Goal: Transaction & Acquisition: Purchase product/service

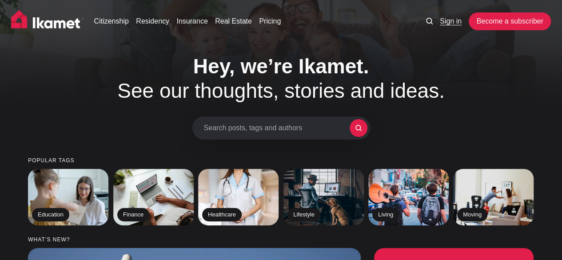
click at [456, 21] on link "Sign in" at bounding box center [451, 21] width 22 height 11
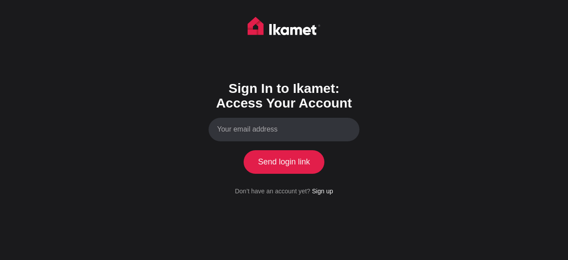
click at [270, 131] on input "Your email address" at bounding box center [284, 130] width 151 height 24
type input "paulhowardmason57@gmail.com"
click at [282, 159] on button "Send login link" at bounding box center [284, 161] width 81 height 23
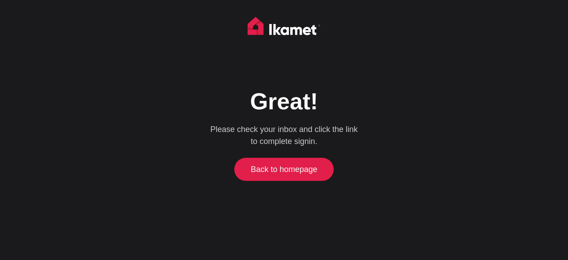
click at [292, 169] on link "Back to homepage" at bounding box center [284, 169] width 95 height 23
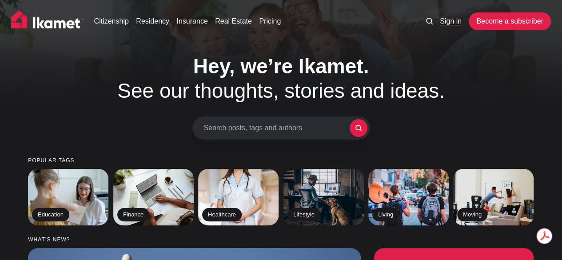
click at [451, 22] on link "Sign in" at bounding box center [451, 21] width 22 height 11
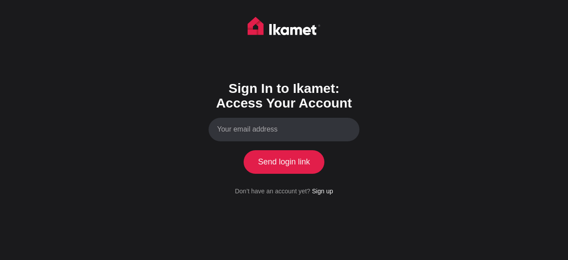
click at [270, 131] on input "Your email address" at bounding box center [284, 130] width 151 height 24
type input "paulhowardmason57@gmail.com"
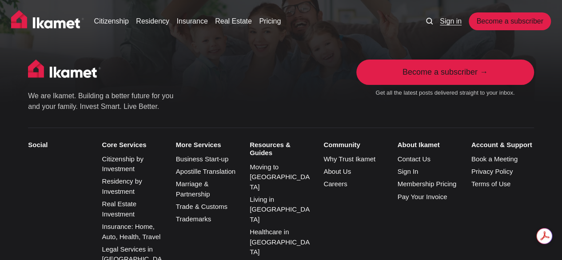
click at [445, 21] on link "Sign in" at bounding box center [451, 21] width 22 height 11
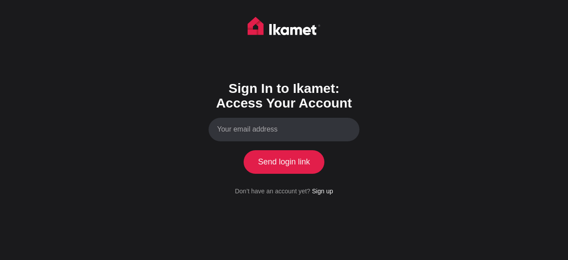
click at [259, 130] on input "Your email address" at bounding box center [284, 130] width 151 height 24
type input "[EMAIL_ADDRESS][DOMAIN_NAME]"
click at [294, 162] on button "Send login link" at bounding box center [284, 161] width 81 height 23
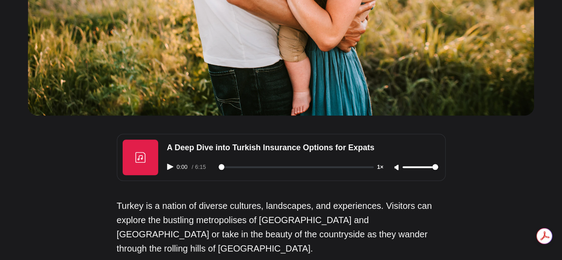
click at [169, 166] on icon "Play audio" at bounding box center [170, 166] width 6 height 6
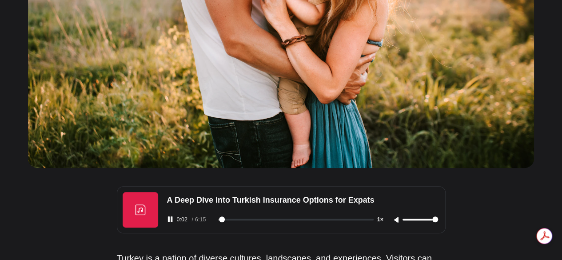
scroll to position [266, 0]
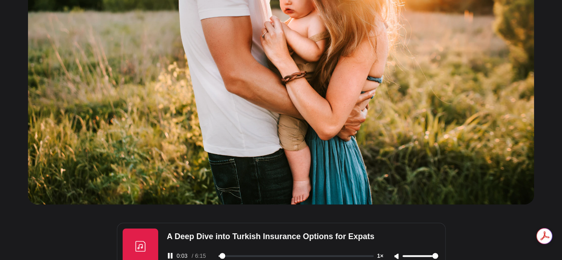
click at [474, 167] on img at bounding box center [281, 58] width 506 height 291
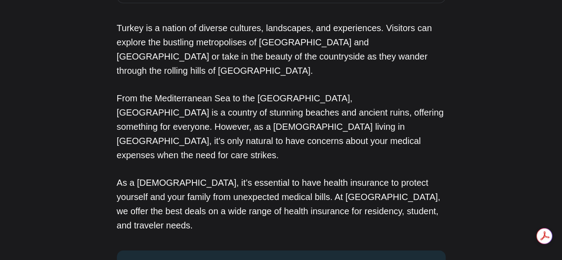
scroll to position [400, 0]
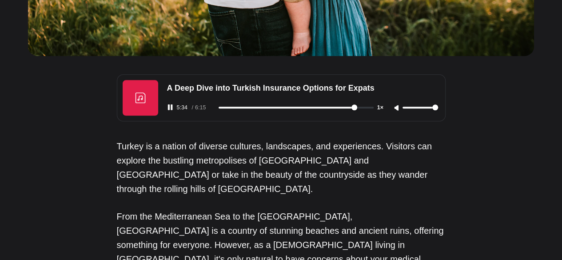
scroll to position [444, 0]
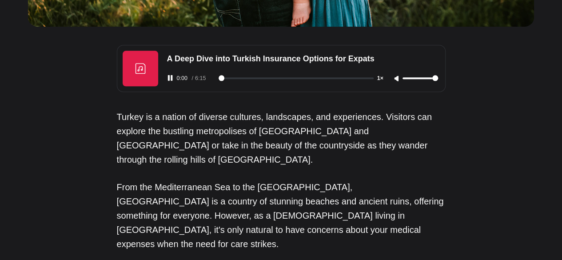
click at [219, 78] on input "range" at bounding box center [295, 78] width 155 height 2
click at [171, 77] on rect "Pause audio" at bounding box center [172, 78] width 2 height 6
click at [171, 77] on icon "Play audio" at bounding box center [170, 78] width 6 height 6
drag, startPoint x: 254, startPoint y: 76, endPoint x: 385, endPoint y: 73, distance: 131.0
type input "375"
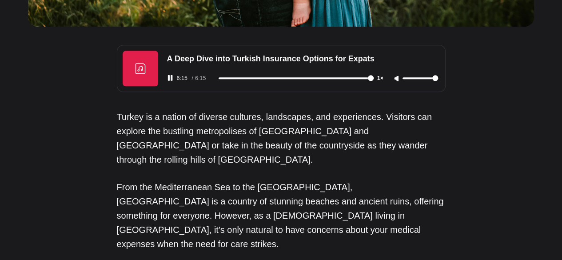
click at [373, 77] on input "range" at bounding box center [295, 78] width 155 height 2
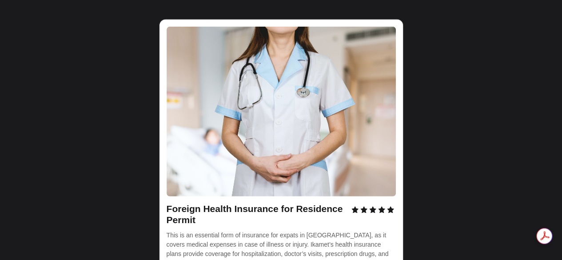
scroll to position [0, 0]
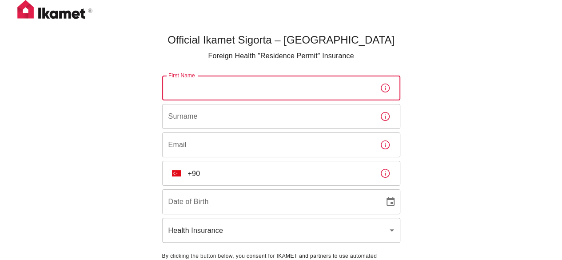
click at [229, 87] on input "First Name" at bounding box center [267, 87] width 210 height 25
type input "[PERSON_NAME]"
type input "[EMAIL_ADDRESS][DOMAIN_NAME]"
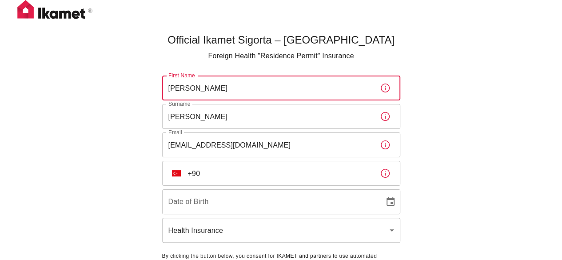
click at [202, 171] on input "+90" at bounding box center [280, 173] width 185 height 25
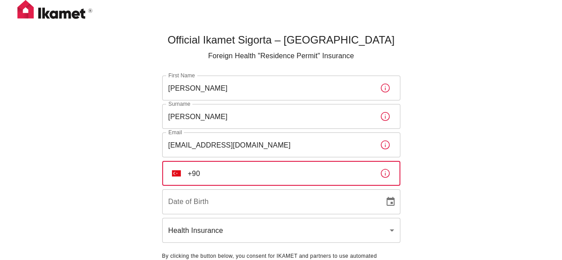
click at [189, 171] on input "+90" at bounding box center [280, 173] width 185 height 25
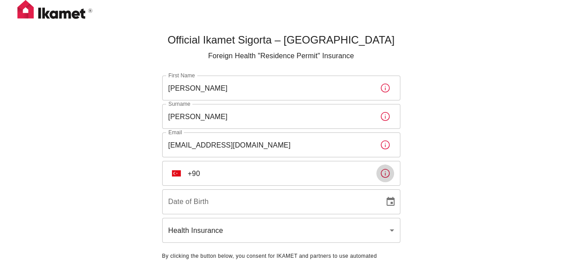
click at [385, 175] on icon "button" at bounding box center [385, 173] width 9 height 9
click at [174, 172] on img "Select country" at bounding box center [176, 173] width 9 height 6
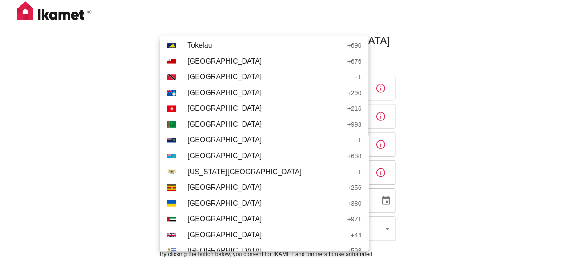
scroll to position [3641, 0]
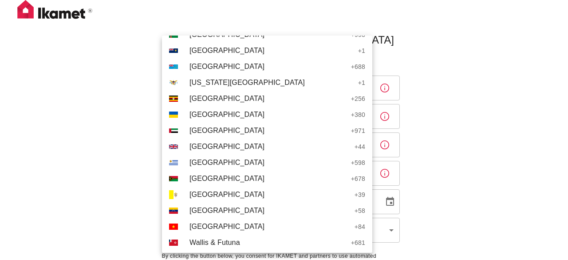
click at [230, 145] on span "[GEOGRAPHIC_DATA]" at bounding box center [270, 146] width 161 height 11
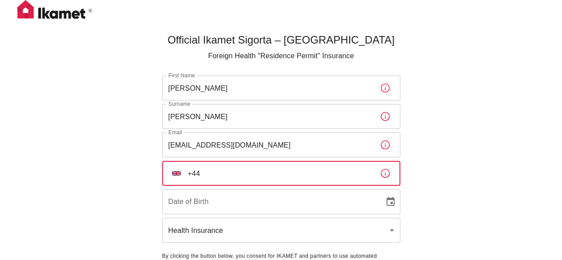
click at [210, 176] on input "+44" at bounding box center [280, 173] width 185 height 25
type input "[PHONE_NUMBER]"
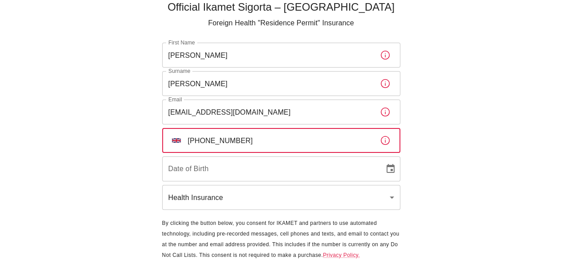
scroll to position [65, 0]
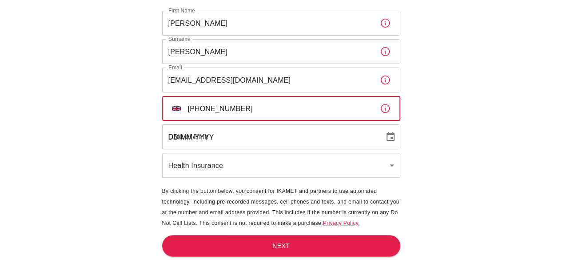
click at [194, 137] on input "DD/MM/YYYY" at bounding box center [270, 136] width 216 height 25
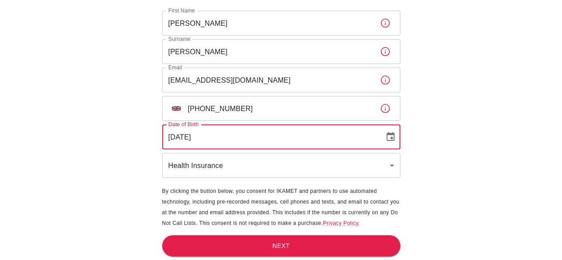
type input "[DATE]"
click at [390, 166] on body "Official Ikamet Sigorta – [DEMOGRAPHIC_DATA] Foreign Health "Residence Permit" …" at bounding box center [284, 97] width 568 height 325
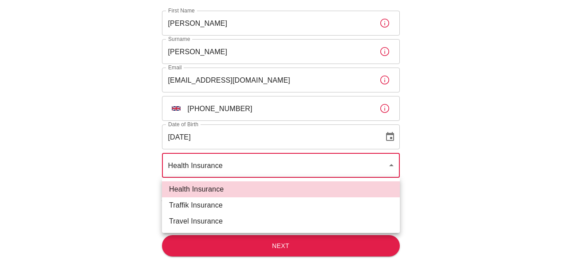
click at [186, 167] on div at bounding box center [284, 130] width 568 height 260
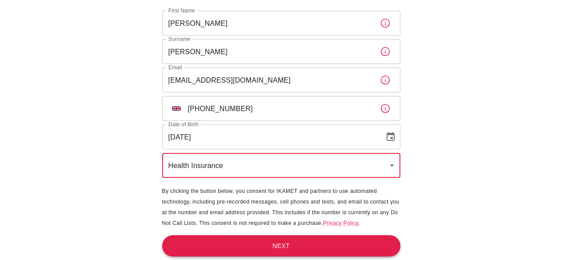
click at [289, 246] on button "Next" at bounding box center [281, 246] width 238 height 22
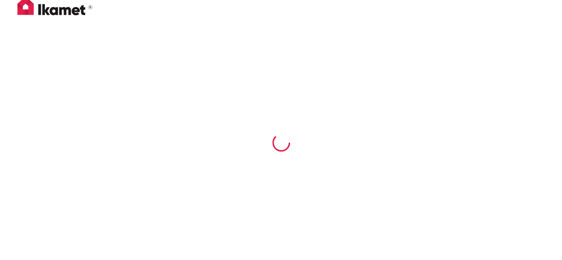
scroll to position [3, 0]
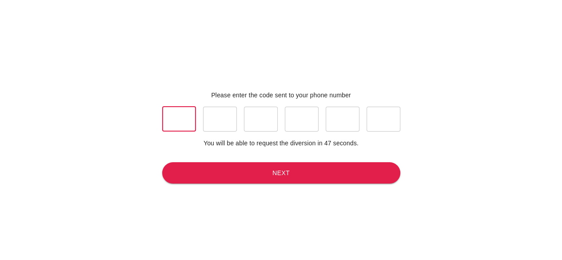
click at [179, 115] on input "text" at bounding box center [179, 119] width 34 height 25
type input "2"
type input "9"
type input "3"
type input "4"
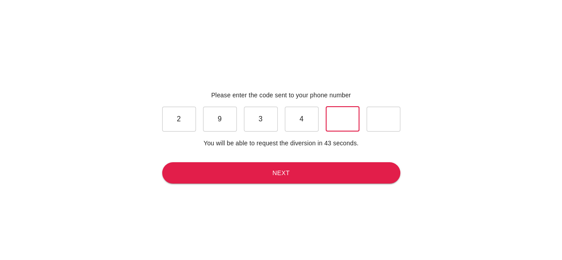
type input "7"
type input "6"
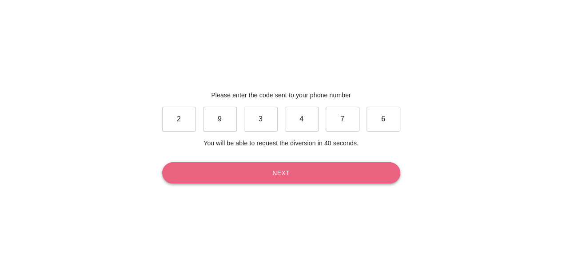
click at [294, 171] on button "Next" at bounding box center [281, 173] width 238 height 22
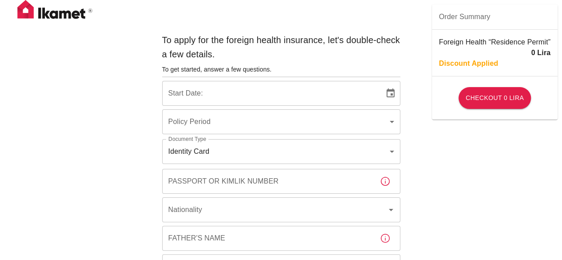
type input "b7343ef8-d55e-4554-96a8-76e30347e985"
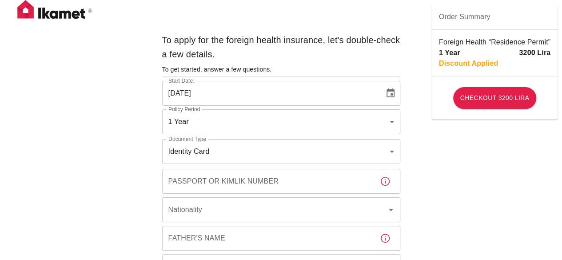
click at [390, 94] on icon "Choose date, selected date is Sep 25, 2025" at bounding box center [390, 92] width 8 height 9
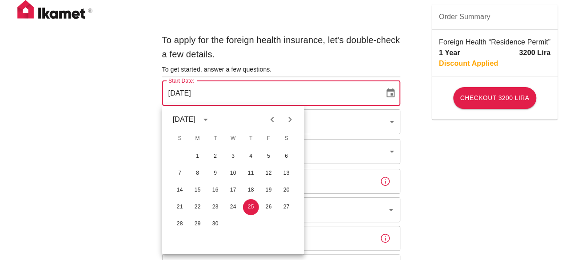
click at [290, 119] on icon "Next month" at bounding box center [289, 119] width 3 height 5
click at [286, 156] on button "1" at bounding box center [286, 156] width 16 height 16
type input "[DATE]"
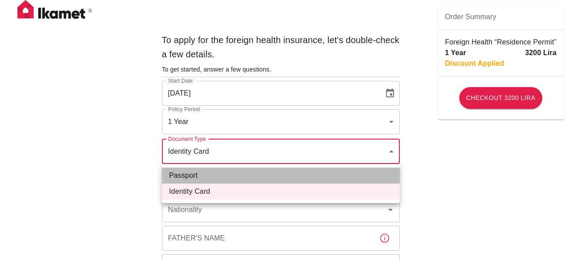
click at [190, 175] on li "Passport" at bounding box center [281, 175] width 238 height 16
type input "passport"
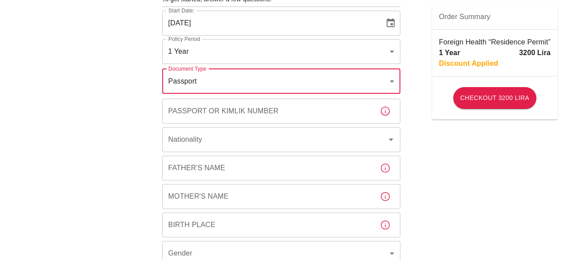
scroll to position [89, 0]
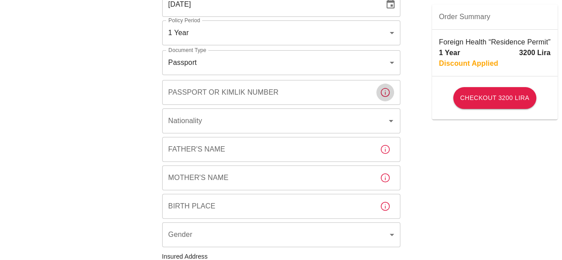
click at [386, 95] on icon "button" at bounding box center [385, 92] width 11 height 11
click at [390, 122] on icon "Open" at bounding box center [390, 120] width 11 height 11
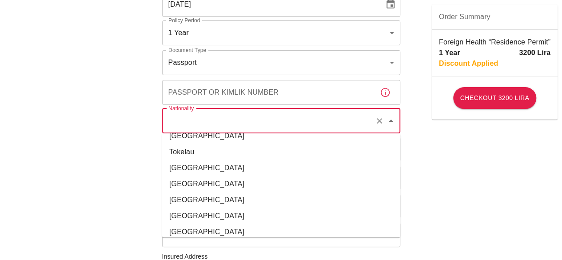
scroll to position [3685, 0]
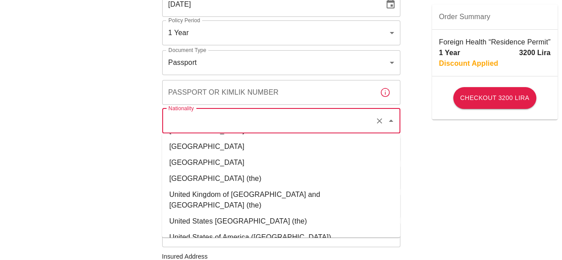
click at [244, 186] on li "United Kingdom of [GEOGRAPHIC_DATA] and [GEOGRAPHIC_DATA] (the)" at bounding box center [281, 199] width 238 height 27
type input "United Kingdom of [GEOGRAPHIC_DATA] and [GEOGRAPHIC_DATA] (the)"
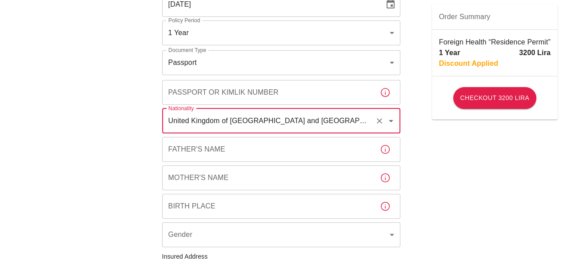
click at [290, 152] on input "Father's Name" at bounding box center [267, 149] width 210 height 25
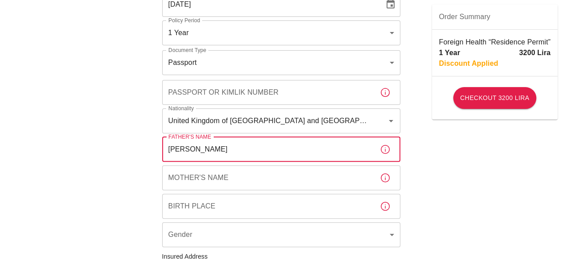
type input "[PERSON_NAME]"
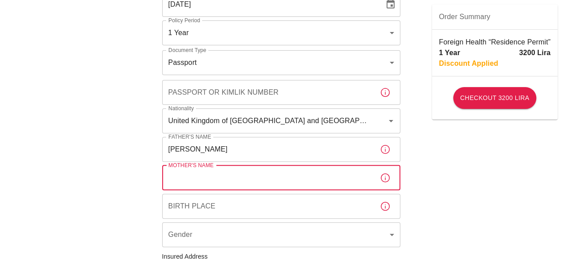
click at [224, 176] on input "Mother's Name" at bounding box center [267, 177] width 210 height 25
type input "[PERSON_NAME]"
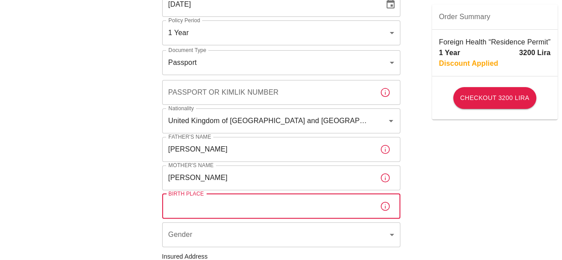
click at [220, 205] on input "Birth Place" at bounding box center [267, 206] width 210 height 25
type input "[GEOGRAPHIC_DATA]"
click at [389, 233] on body "To apply for the foreign health insurance, let's double-check a few details. To…" at bounding box center [284, 255] width 568 height 688
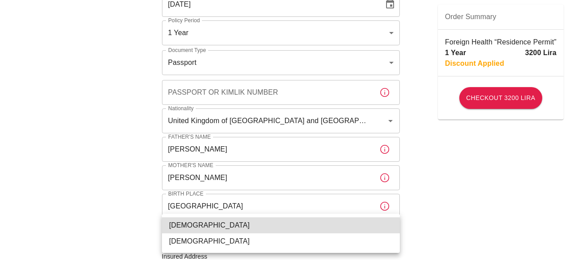
click at [186, 224] on li "[DEMOGRAPHIC_DATA]" at bounding box center [281, 225] width 238 height 16
type input "[DEMOGRAPHIC_DATA]"
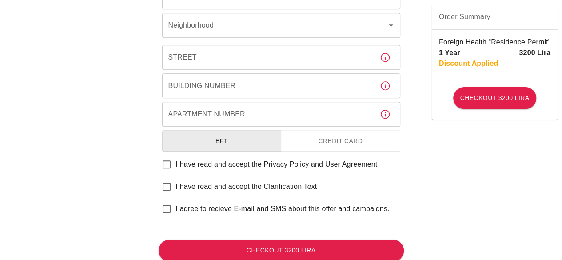
scroll to position [428, 0]
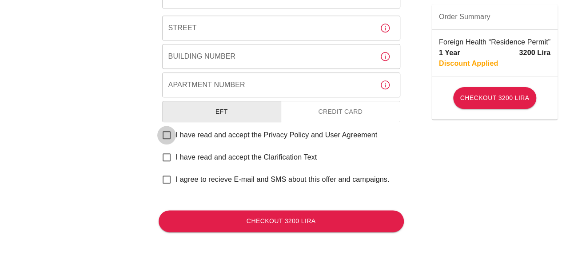
click at [168, 136] on input "I have read and accept the Privacy Policy and User Agreement" at bounding box center [166, 135] width 19 height 19
checkbox input "true"
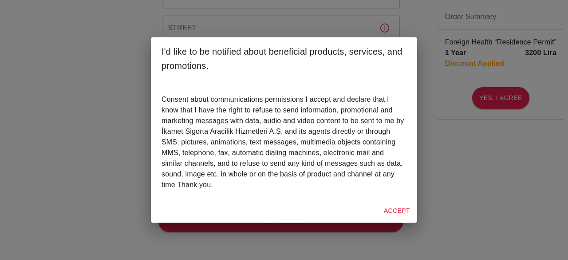
click at [515, 203] on div "I'd like to be notified about beneficial products, services, and promotions. Co…" at bounding box center [284, 130] width 568 height 260
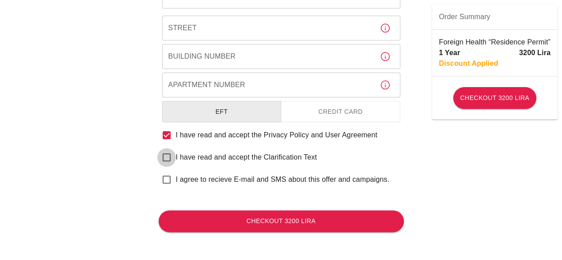
click at [169, 156] on input "I have read and accept the Clarification Text" at bounding box center [166, 157] width 19 height 19
checkbox input "true"
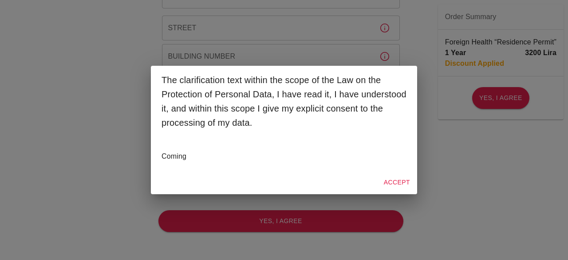
click at [494, 190] on div "The clarification text within the scope of the Law on the Protection of Persona…" at bounding box center [284, 130] width 568 height 260
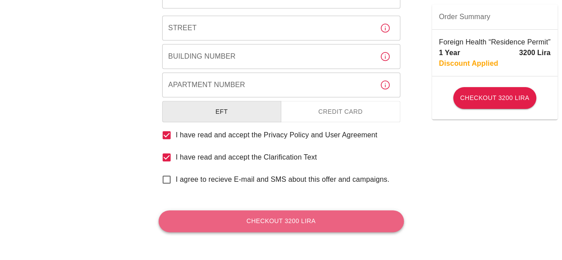
click at [298, 223] on button "Checkout 3200 Lira" at bounding box center [281, 221] width 245 height 22
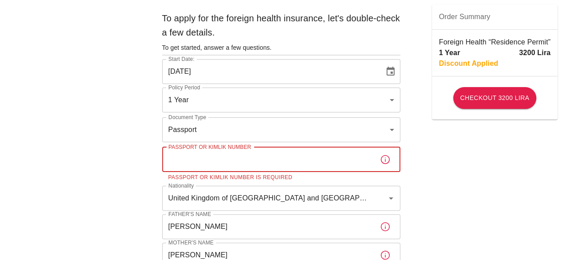
scroll to position [0, 0]
